Goal: Navigation & Orientation: Find specific page/section

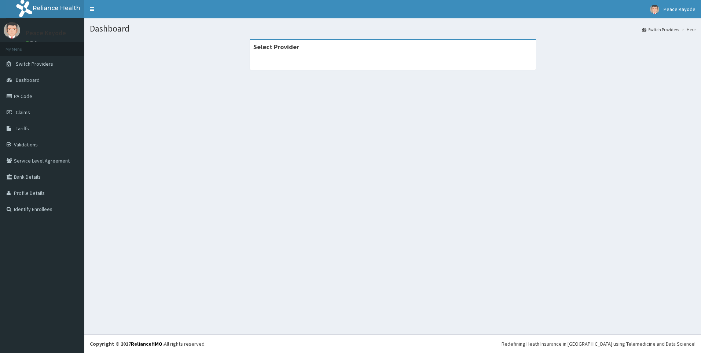
click at [340, 128] on div "Dashboard Switch Providers Here Select Provider" at bounding box center [392, 176] width 616 height 316
click at [34, 62] on span "Switch Providers" at bounding box center [34, 63] width 37 height 7
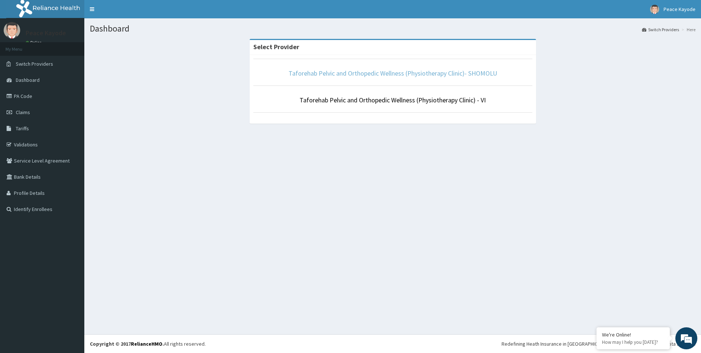
click at [435, 76] on link "Taforehab Pelvic and Orthopedic Wellness (Physiotherapy Clinic)- SHOMOLU" at bounding box center [392, 73] width 209 height 8
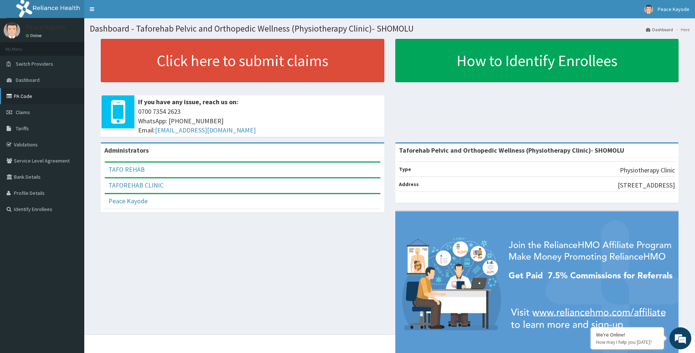
click at [30, 95] on link "PA Code" at bounding box center [42, 96] width 84 height 16
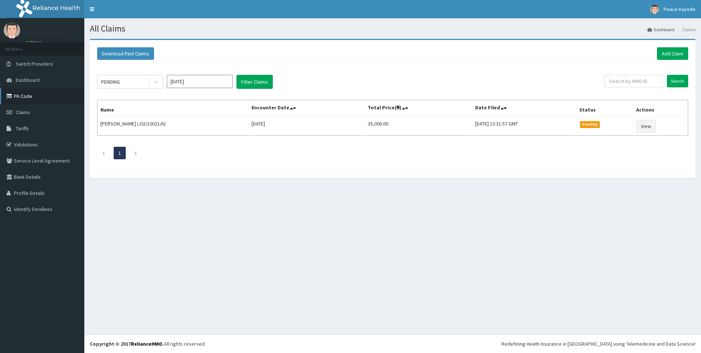
click at [27, 100] on link "PA Code" at bounding box center [42, 96] width 84 height 16
